Goal: Entertainment & Leisure: Consume media (video, audio)

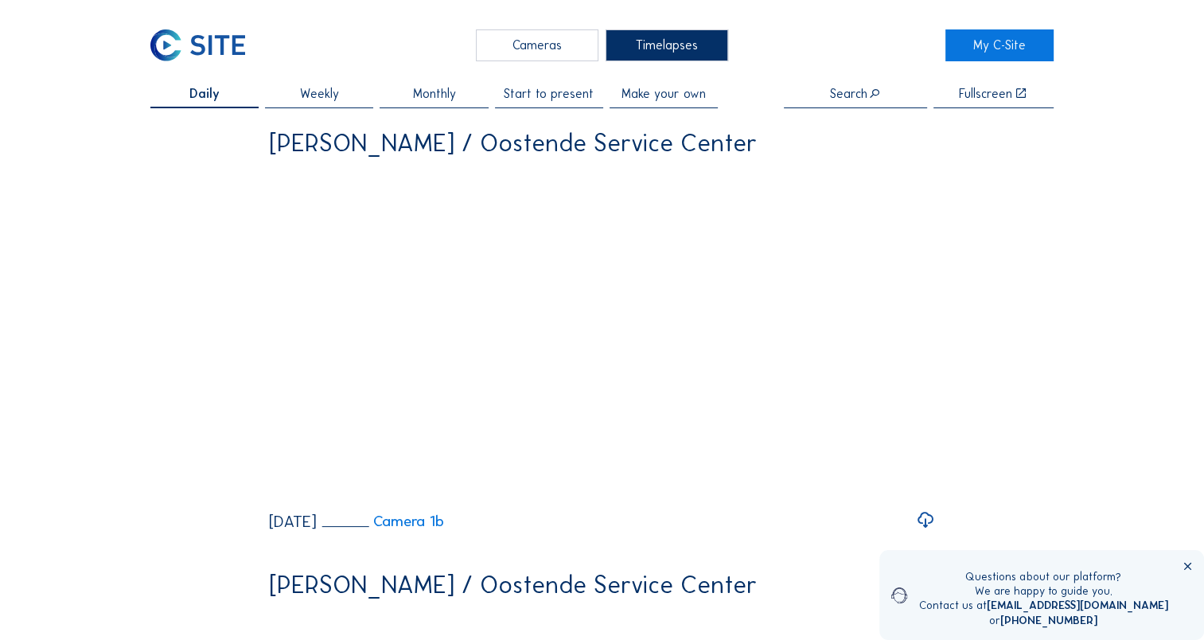
click at [539, 58] on div "Cameras" at bounding box center [537, 45] width 123 height 32
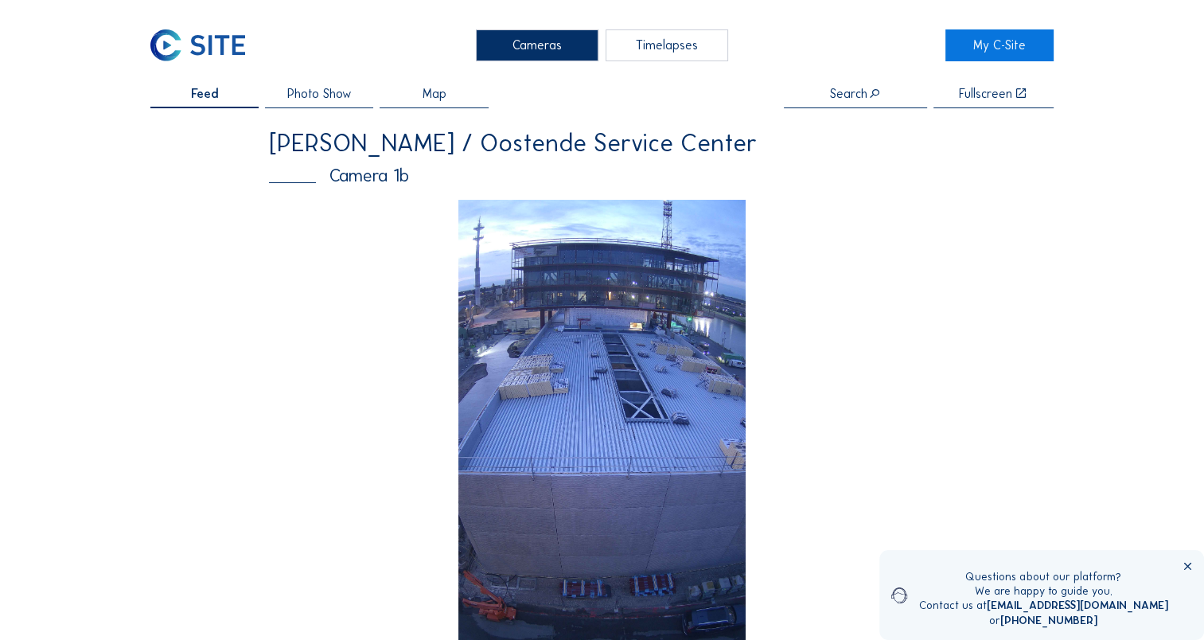
click at [644, 366] on img at bounding box center [602, 456] width 288 height 512
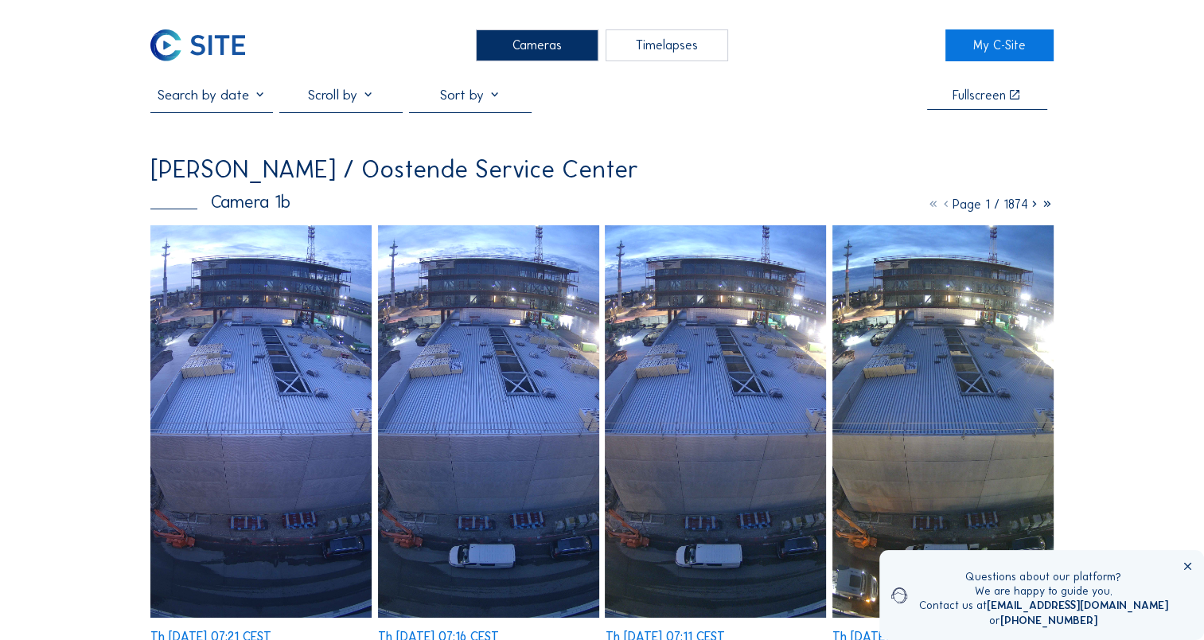
click at [274, 245] on img at bounding box center [260, 421] width 221 height 393
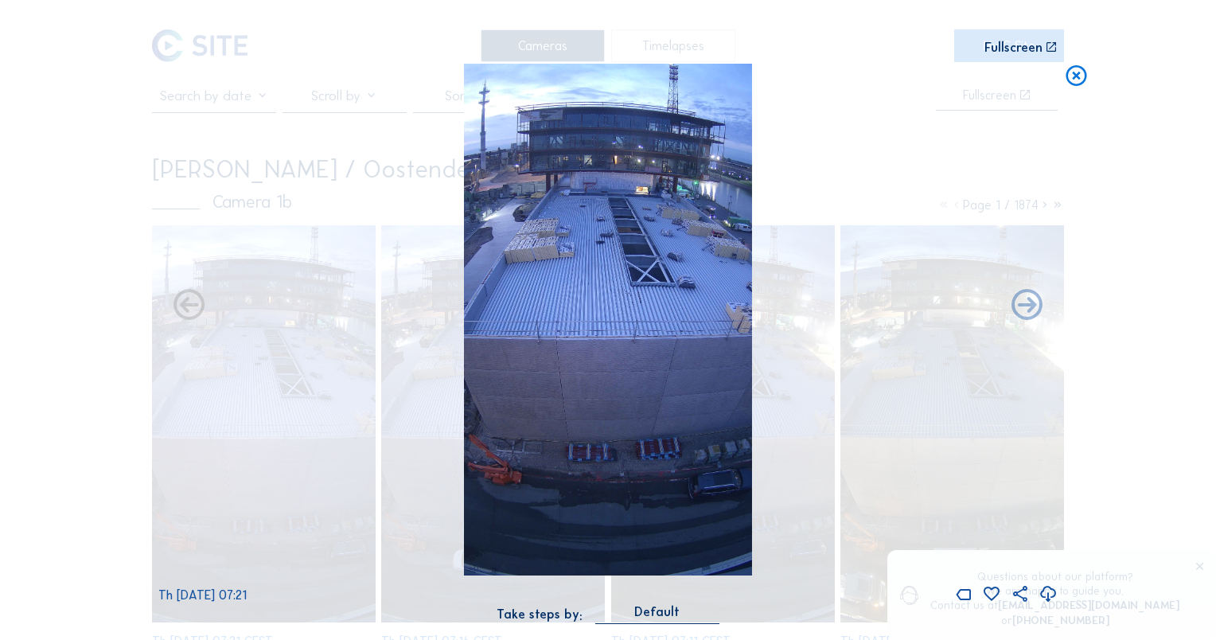
click at [1050, 598] on icon at bounding box center [1047, 594] width 19 height 22
